Goal: Information Seeking & Learning: Learn about a topic

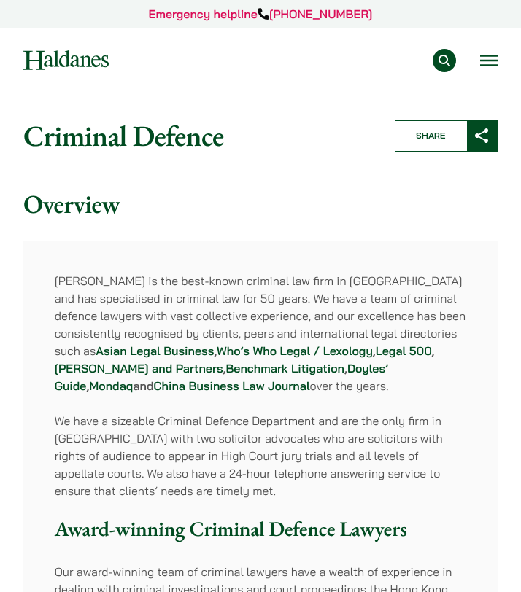
click at [481, 76] on nav "Practice Areas Antitrust and Competition Law Civil Litigation & Dispute Resolut…" at bounding box center [260, 60] width 474 height 65
click at [486, 58] on button "Open menu" at bounding box center [489, 61] width 18 height 12
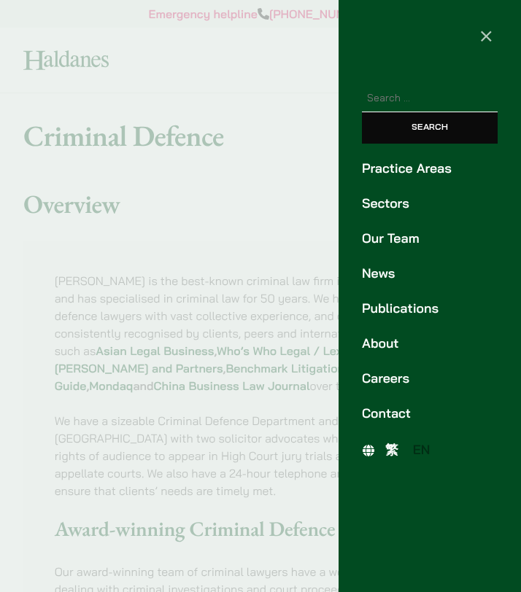
click at [387, 379] on link "Careers" at bounding box center [430, 379] width 136 height 20
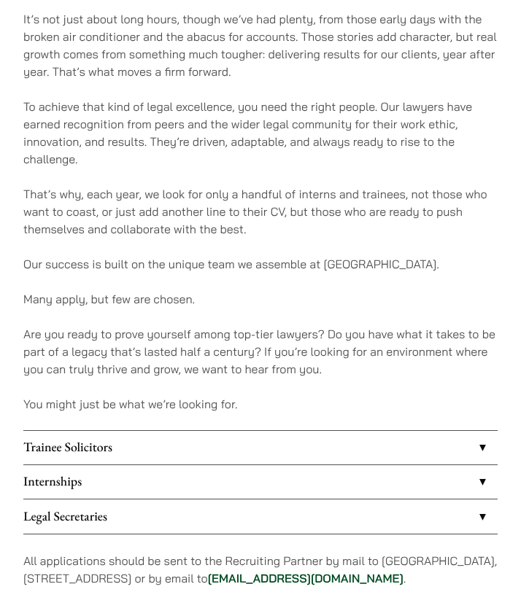
scroll to position [736, 0]
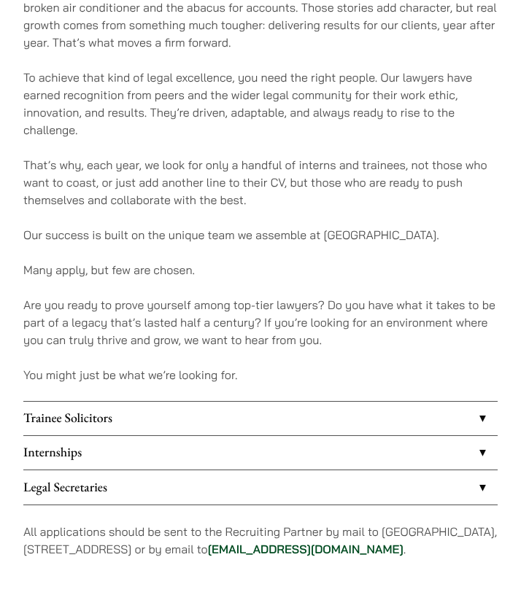
click at [327, 402] on link "Trainee Solicitors" at bounding box center [260, 419] width 474 height 34
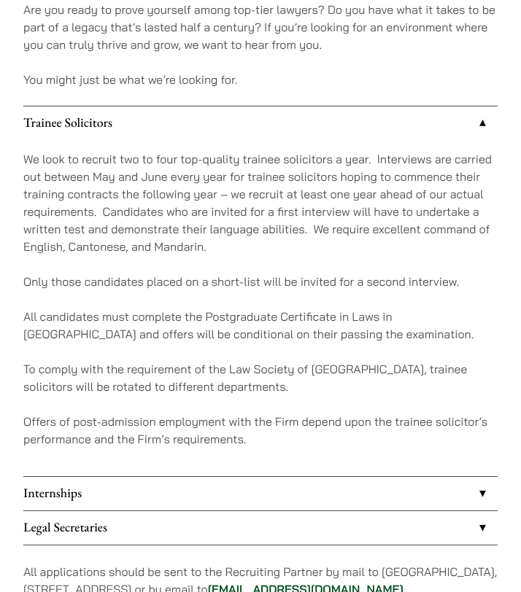
scroll to position [1055, 0]
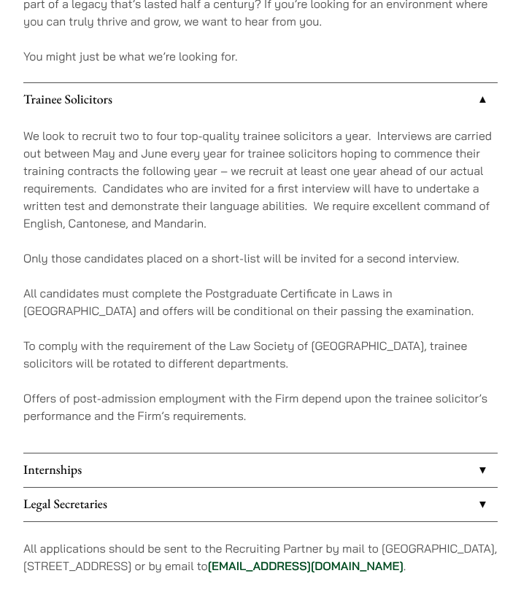
click at [318, 455] on link "Internships" at bounding box center [260, 471] width 474 height 34
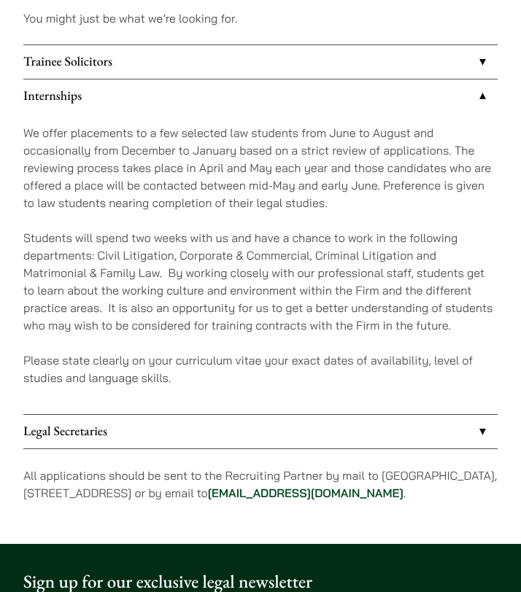
scroll to position [1098, 0]
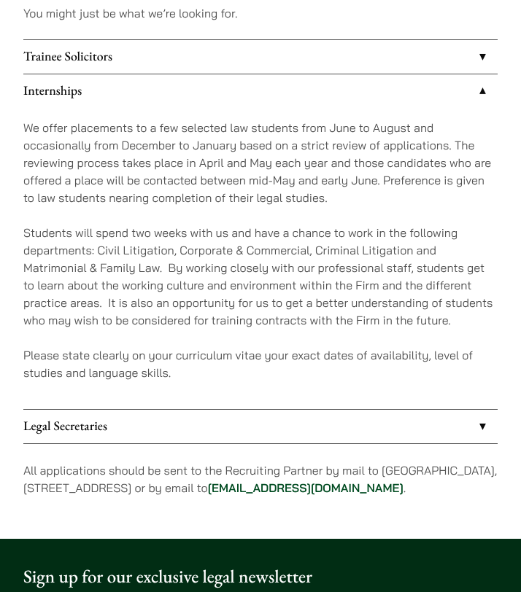
click at [413, 411] on link "Legal Secretaries" at bounding box center [260, 427] width 474 height 34
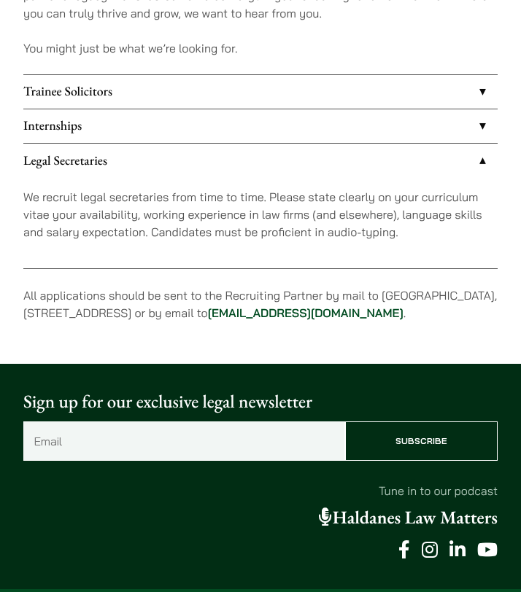
scroll to position [1061, 0]
